Goal: Task Accomplishment & Management: Manage account settings

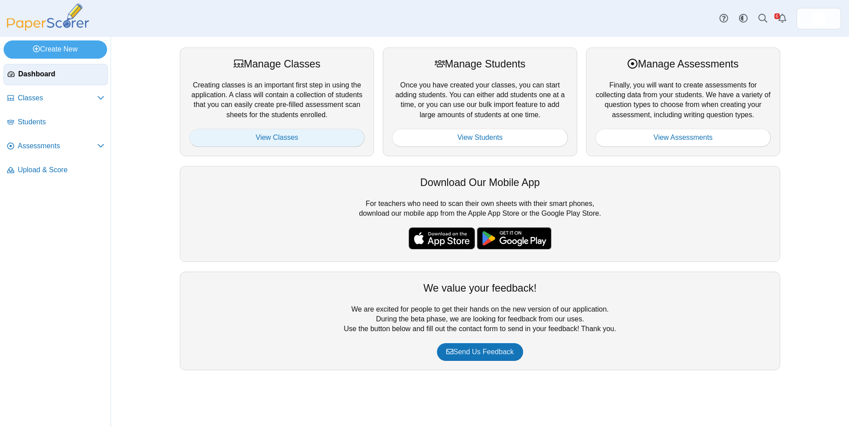
click at [315, 137] on link "View Classes" at bounding box center [276, 138] width 175 height 18
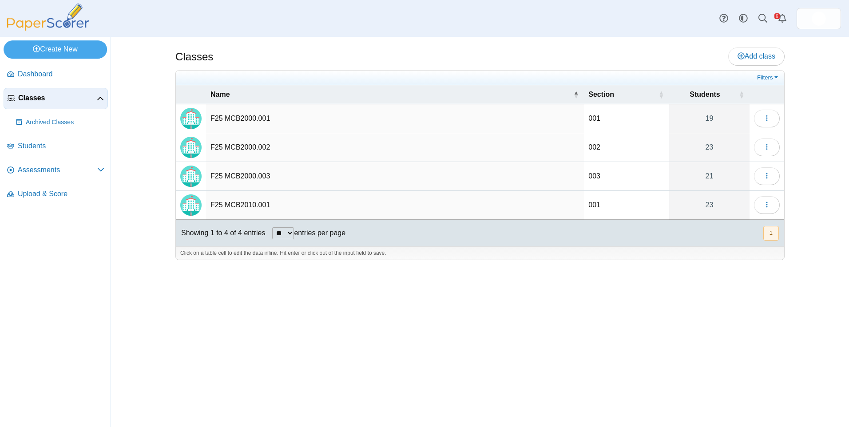
click at [253, 155] on td "F25 MCB2000.002" at bounding box center [395, 147] width 378 height 29
click at [772, 151] on button "button" at bounding box center [767, 148] width 26 height 18
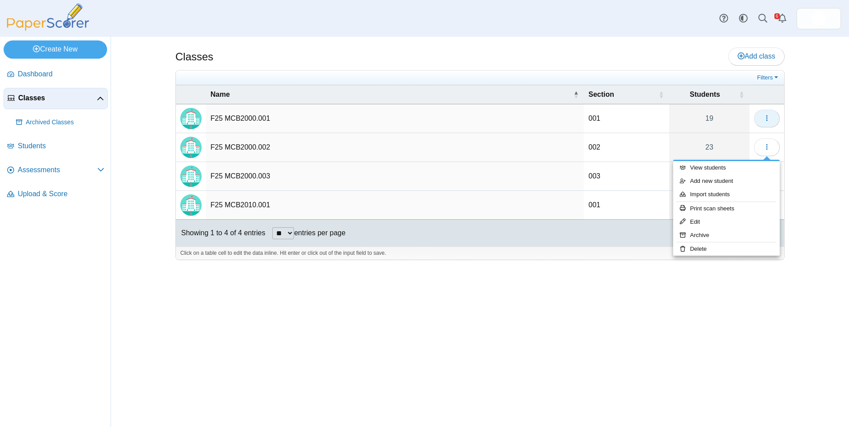
click at [762, 118] on button "button" at bounding box center [767, 119] width 26 height 18
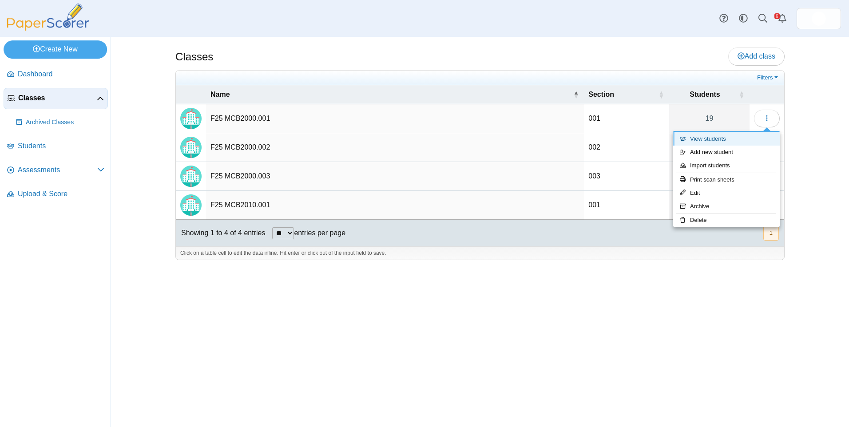
click at [746, 136] on link "View students" at bounding box center [726, 138] width 107 height 13
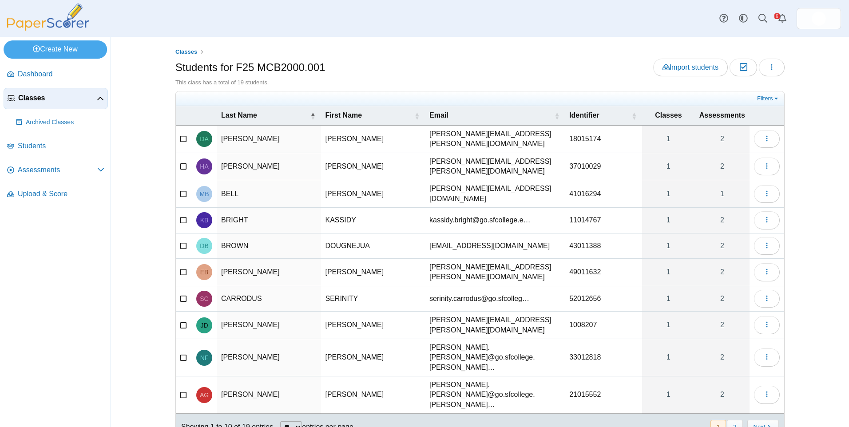
scroll to position [2, 0]
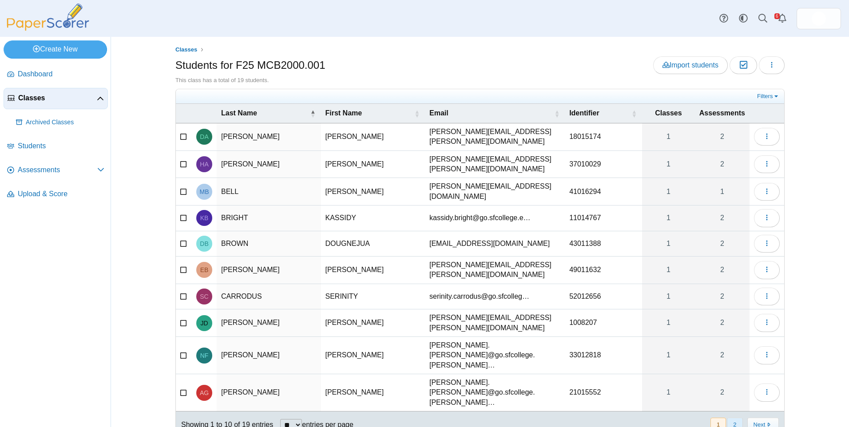
click at [728, 418] on button "2" at bounding box center [735, 425] width 16 height 15
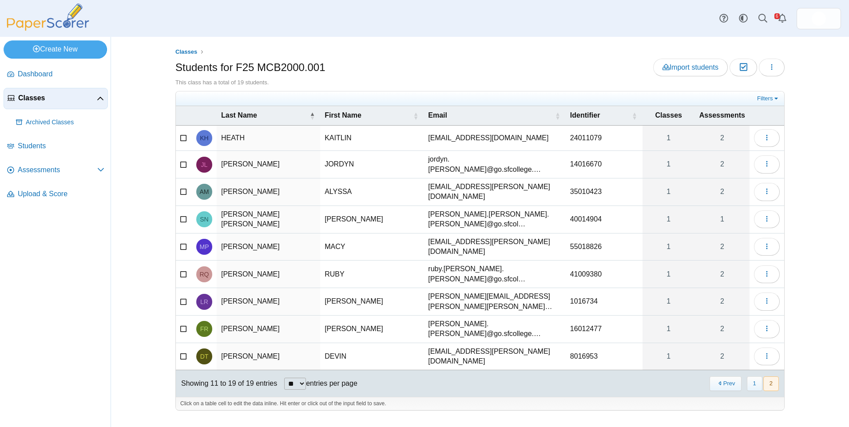
scroll to position [0, 0]
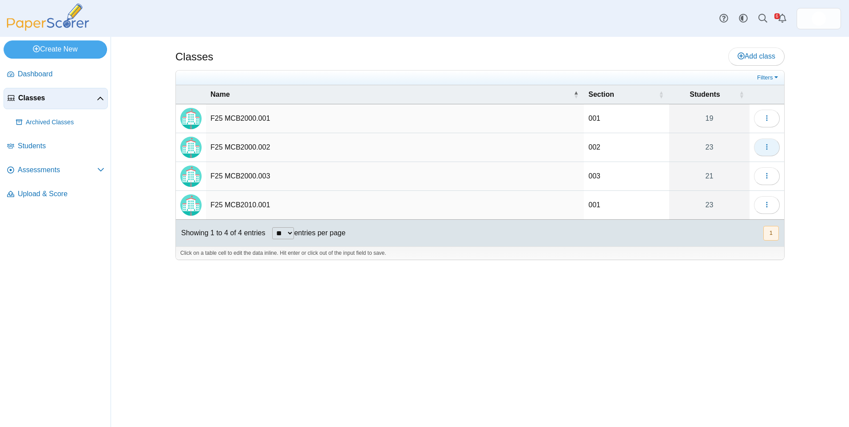
click at [770, 142] on button "button" at bounding box center [767, 148] width 26 height 18
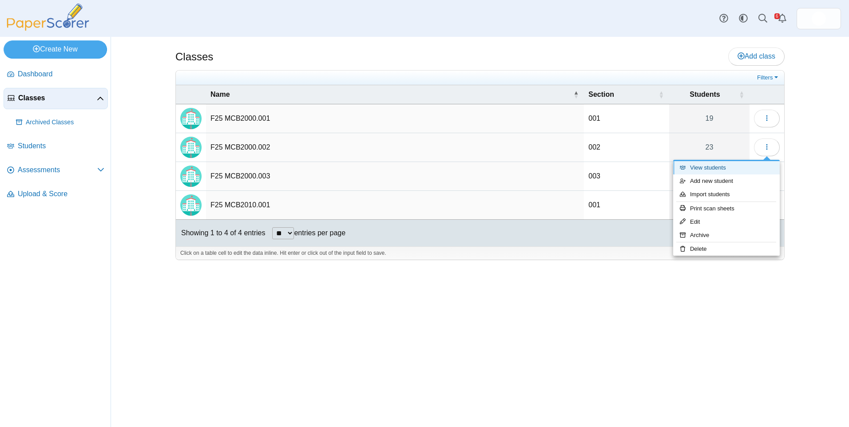
click at [761, 168] on link "View students" at bounding box center [726, 167] width 107 height 13
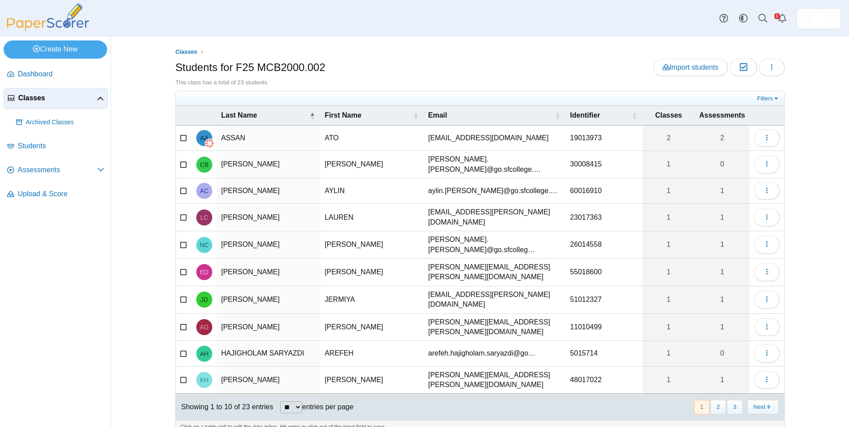
scroll to position [2, 0]
